Goal: Find specific fact: Find specific fact

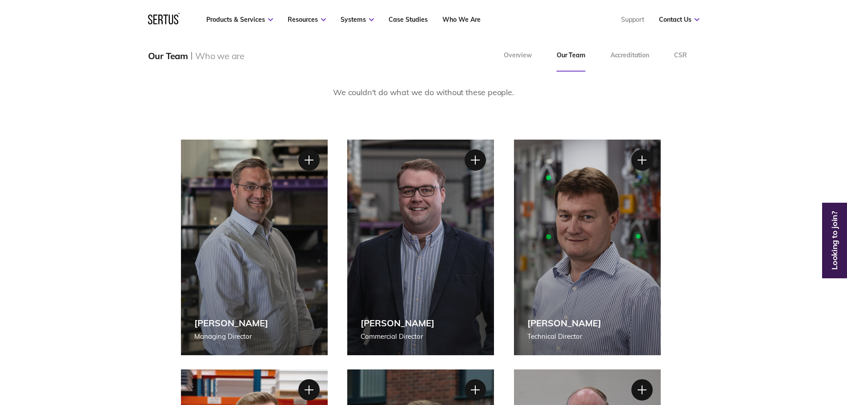
scroll to position [89, 0]
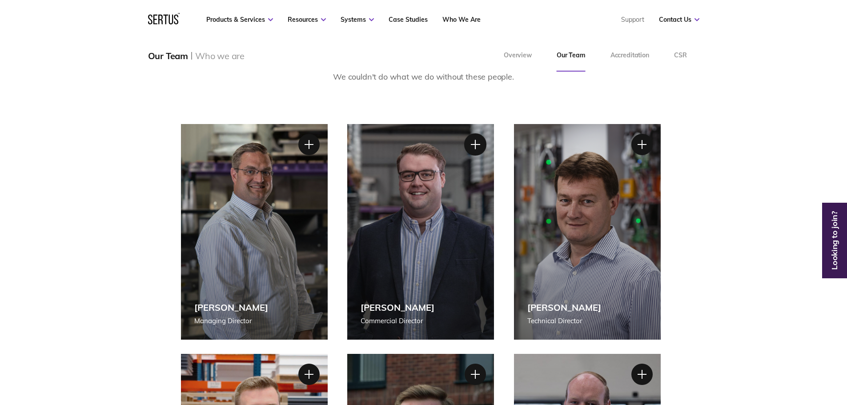
click at [471, 142] on div at bounding box center [475, 144] width 22 height 22
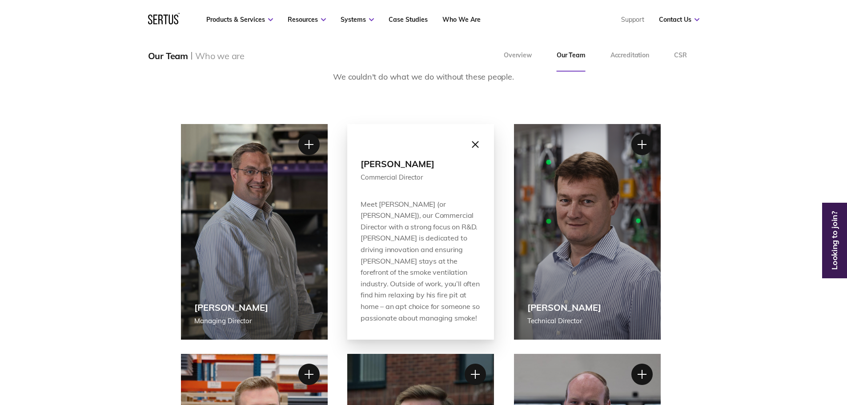
scroll to position [133, 0]
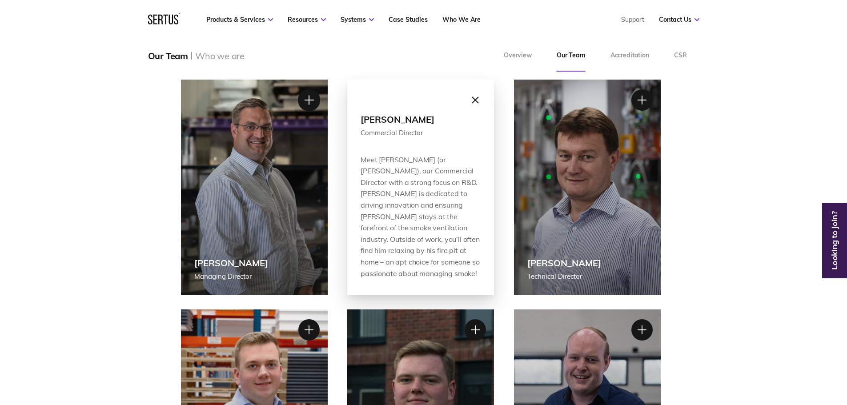
click at [305, 96] on div at bounding box center [309, 100] width 22 height 22
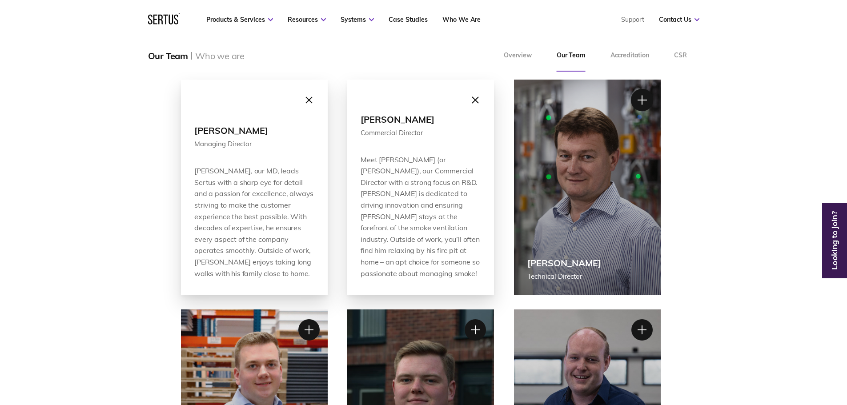
click at [647, 105] on div at bounding box center [642, 100] width 22 height 22
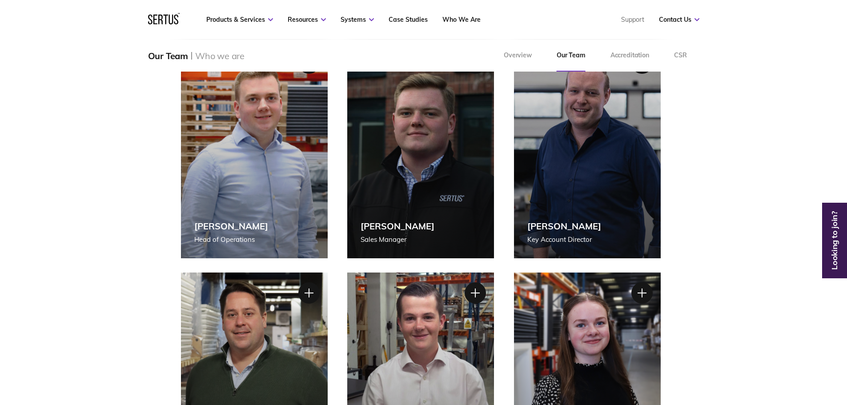
scroll to position [356, 0]
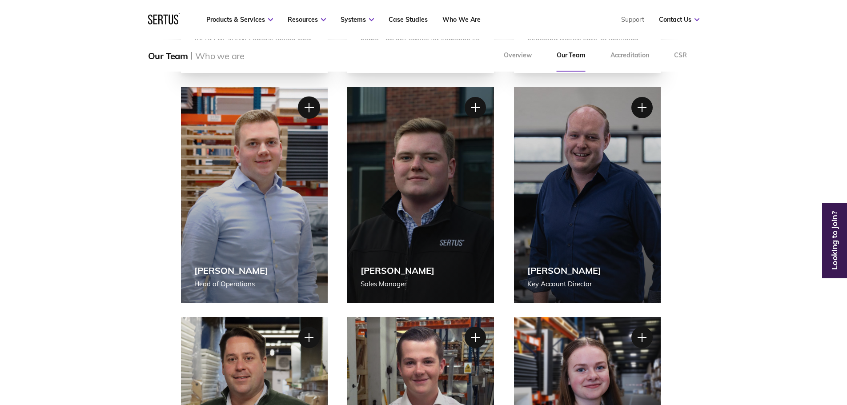
click at [308, 107] on div at bounding box center [309, 108] width 22 height 22
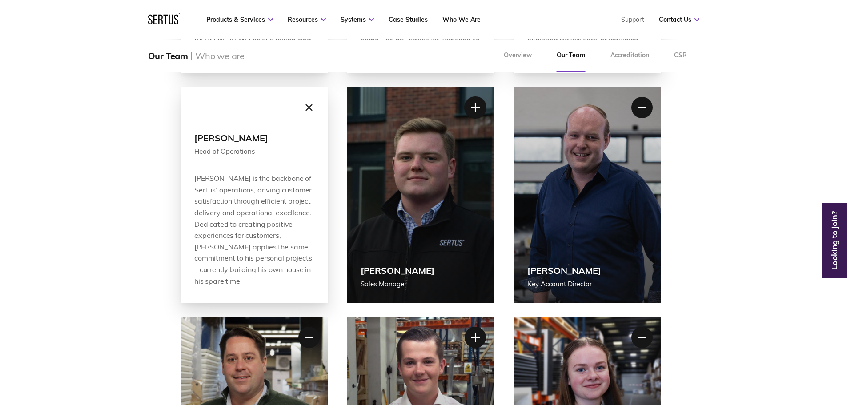
click at [479, 104] on div at bounding box center [475, 108] width 22 height 22
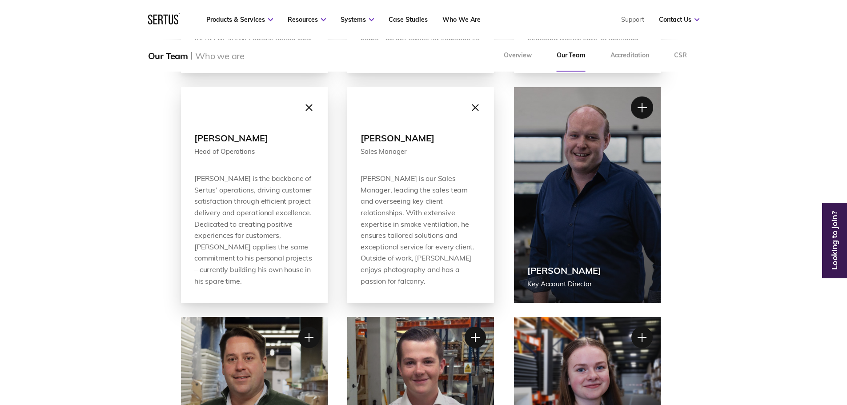
click at [640, 103] on div at bounding box center [642, 108] width 22 height 22
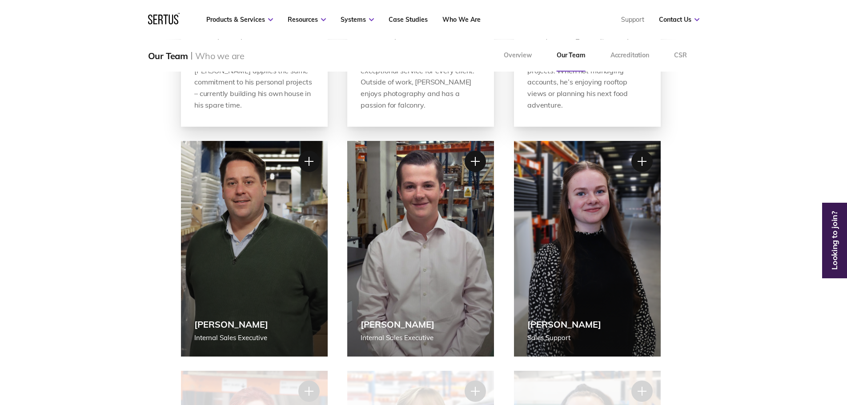
scroll to position [534, 0]
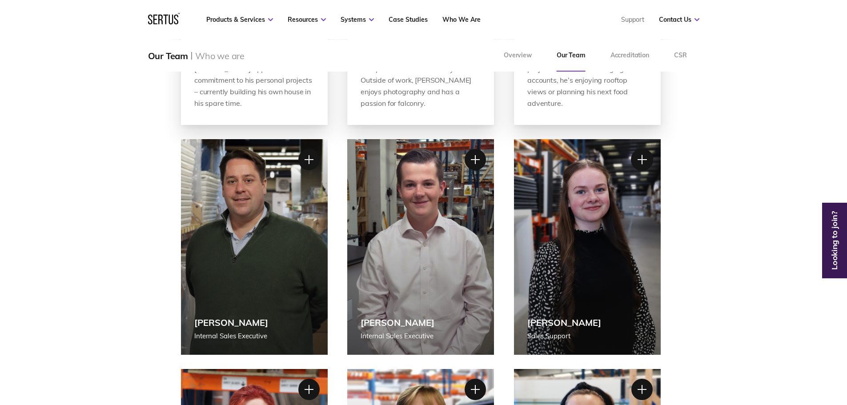
click at [650, 156] on div at bounding box center [642, 160] width 22 height 22
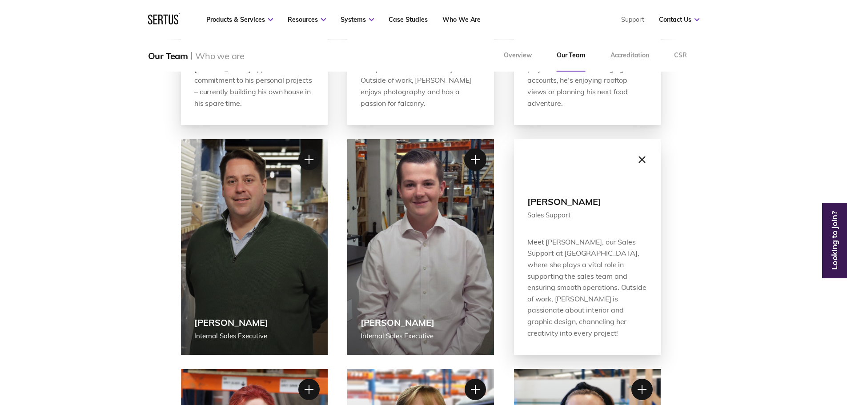
click at [476, 161] on div at bounding box center [475, 160] width 22 height 22
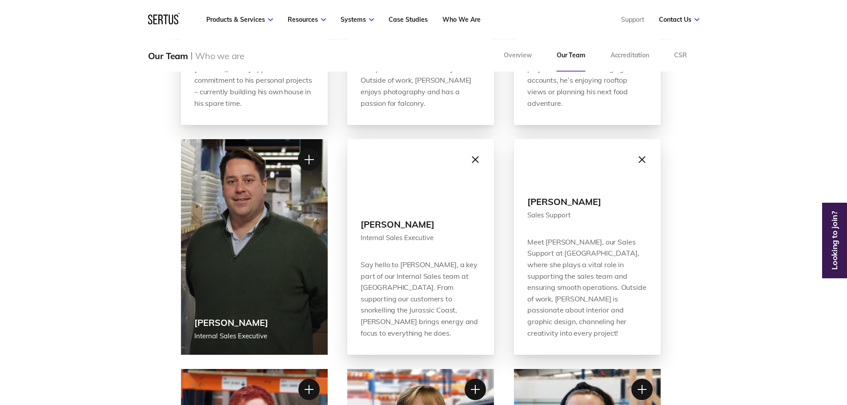
click at [308, 162] on div at bounding box center [309, 160] width 22 height 22
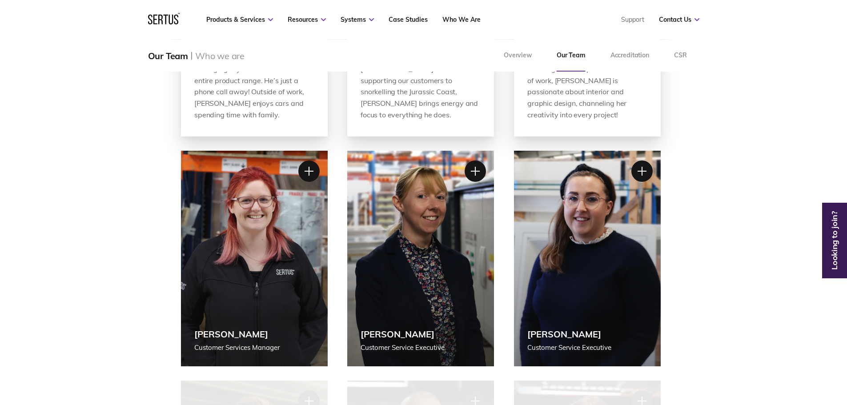
scroll to position [756, 0]
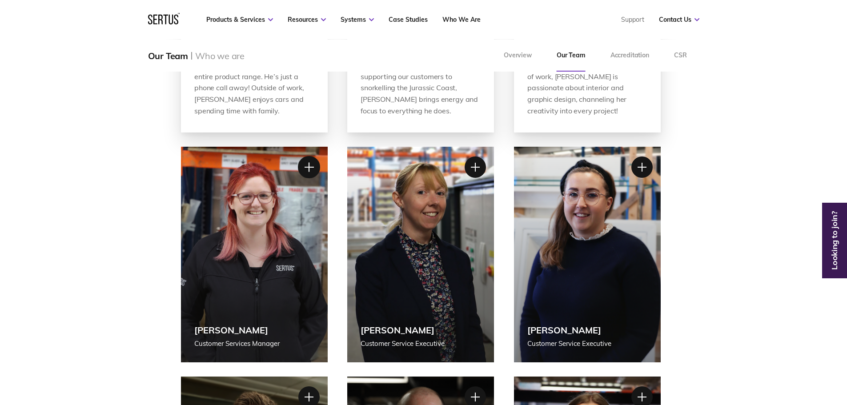
click at [307, 161] on div at bounding box center [309, 167] width 22 height 22
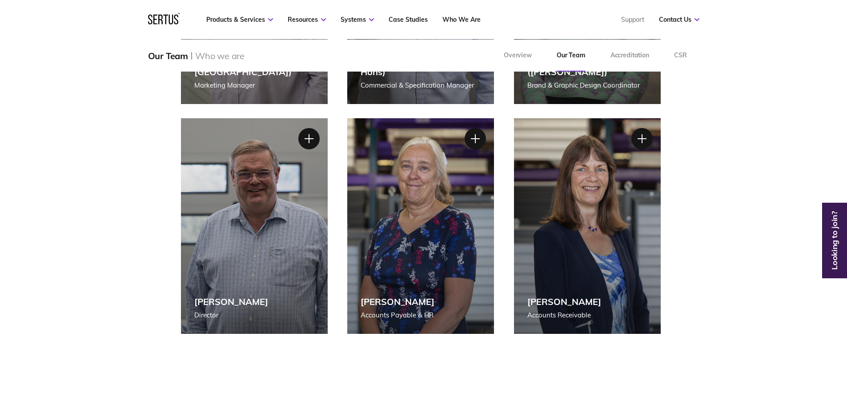
scroll to position [1245, 0]
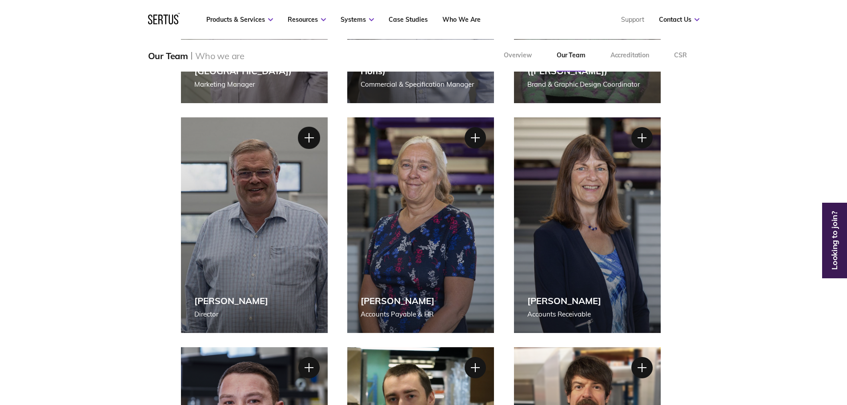
click at [303, 138] on div at bounding box center [309, 138] width 22 height 22
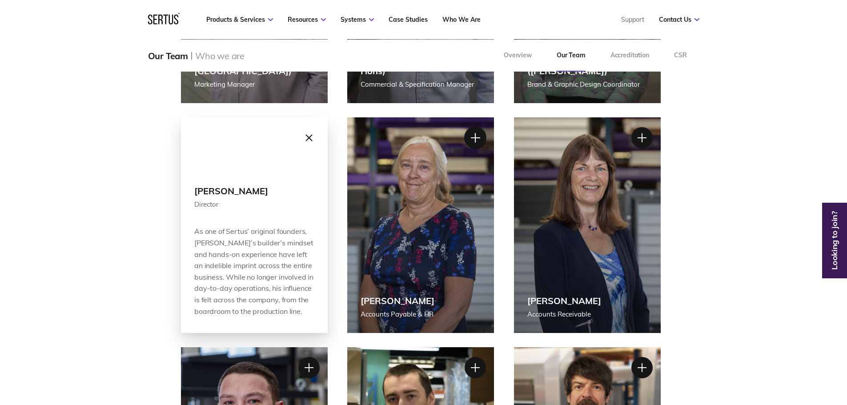
click at [479, 137] on div at bounding box center [475, 138] width 22 height 22
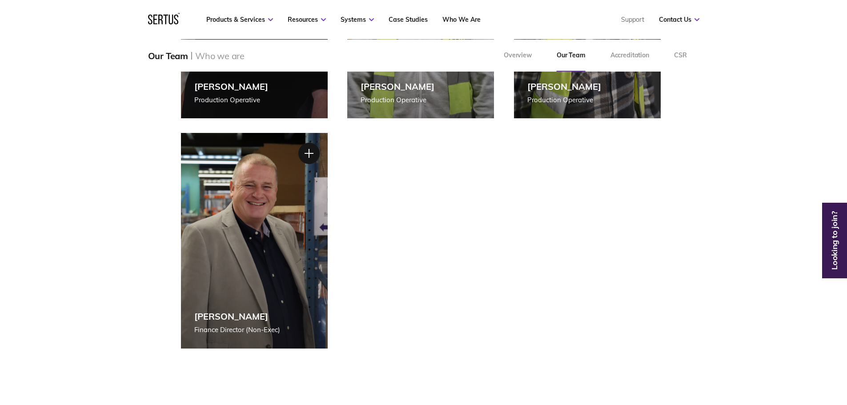
scroll to position [1913, 0]
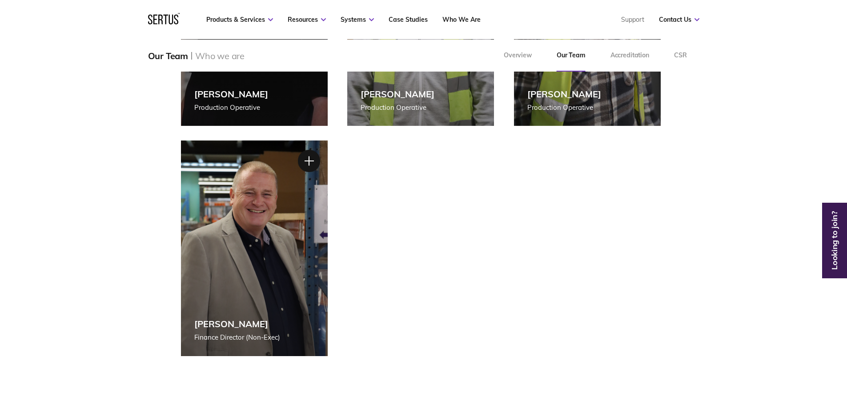
click at [310, 161] on div at bounding box center [309, 160] width 22 height 22
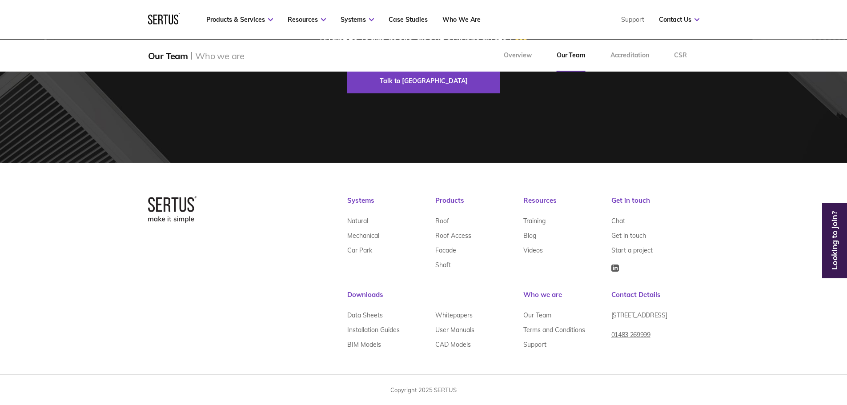
scroll to position [2537, 0]
click at [544, 329] on link "Terms and Conditions" at bounding box center [555, 330] width 62 height 15
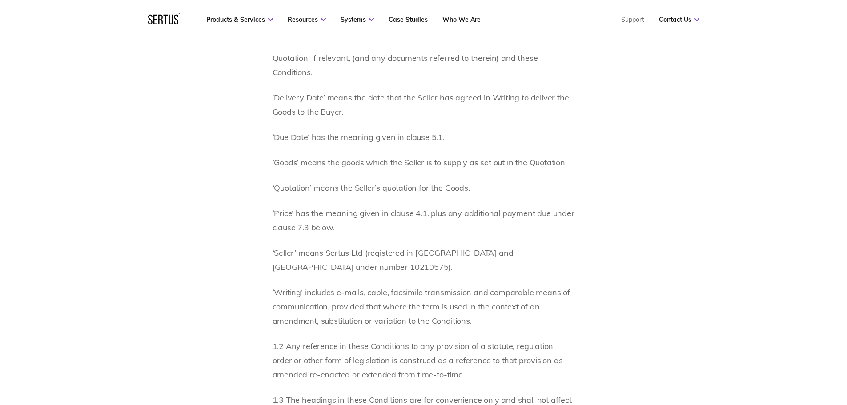
scroll to position [489, 0]
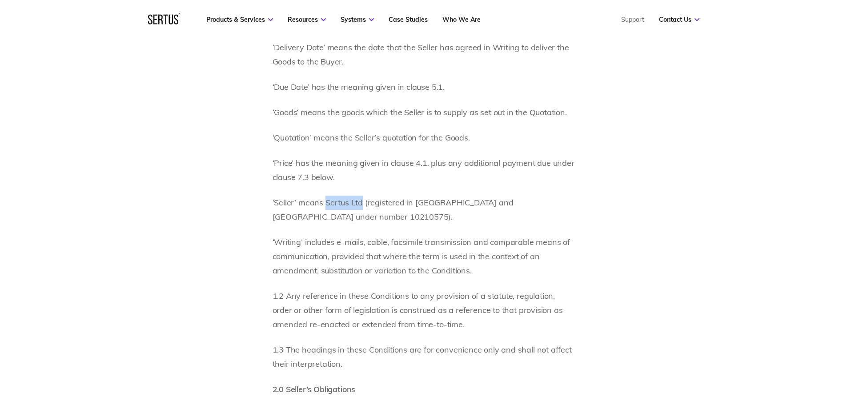
drag, startPoint x: 325, startPoint y: 202, endPoint x: 361, endPoint y: 203, distance: 35.6
click at [361, 203] on p "‘Seller’ means Sertus Ltd (registered in [GEOGRAPHIC_DATA] and [GEOGRAPHIC_DATA…" at bounding box center [424, 210] width 302 height 28
copy p "Sertus Ltd"
